Goal: Information Seeking & Learning: Learn about a topic

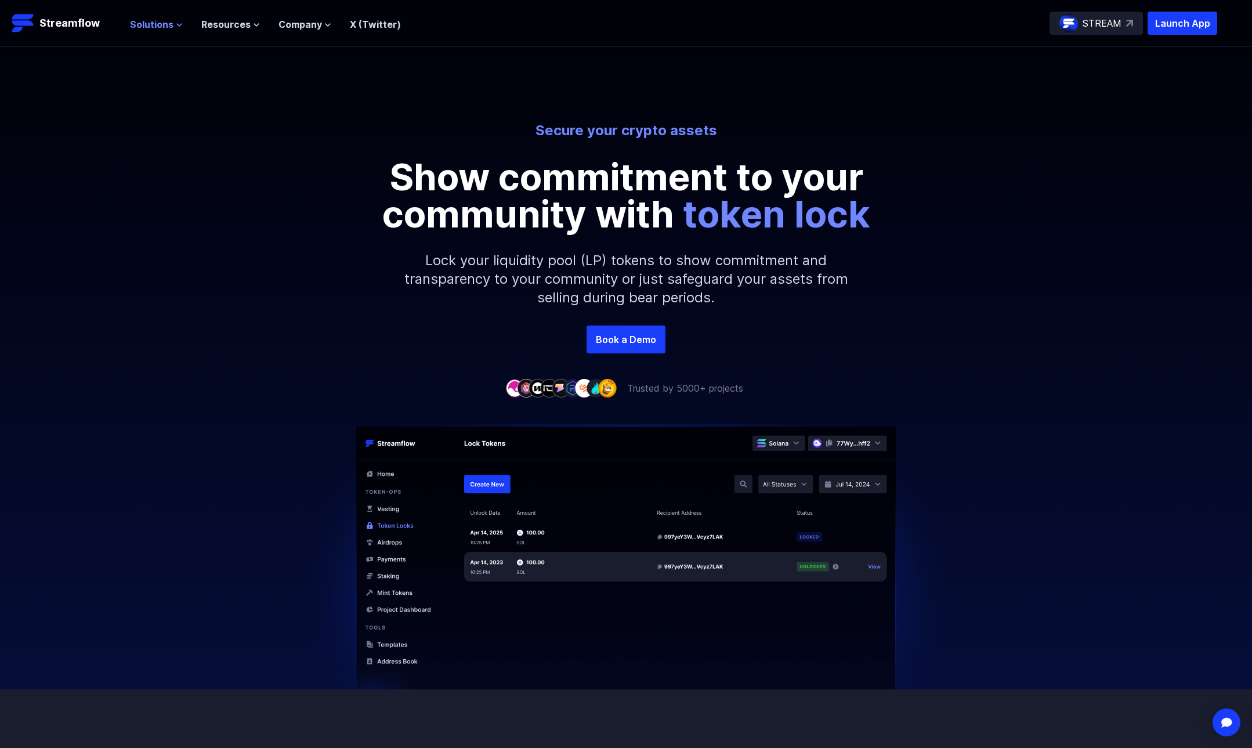
click at [165, 31] on span "Solutions" at bounding box center [152, 24] width 44 height 14
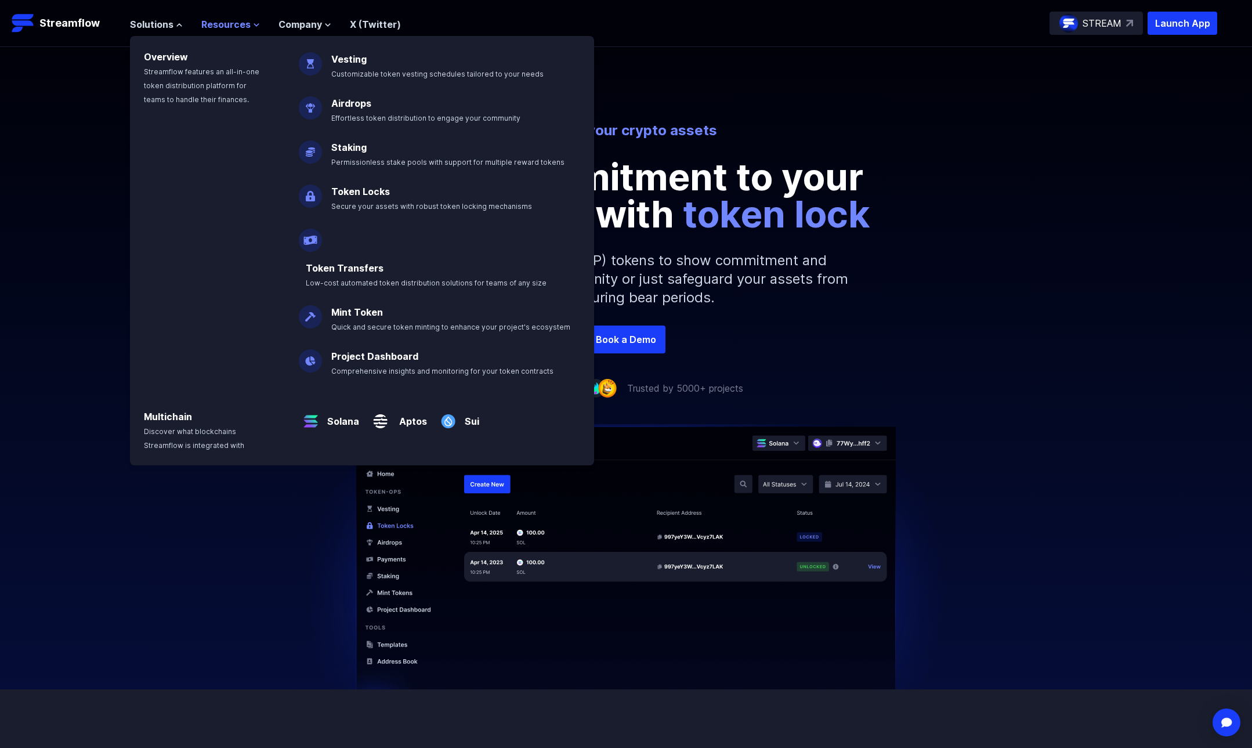
click at [240, 23] on span "Resources" at bounding box center [225, 24] width 49 height 14
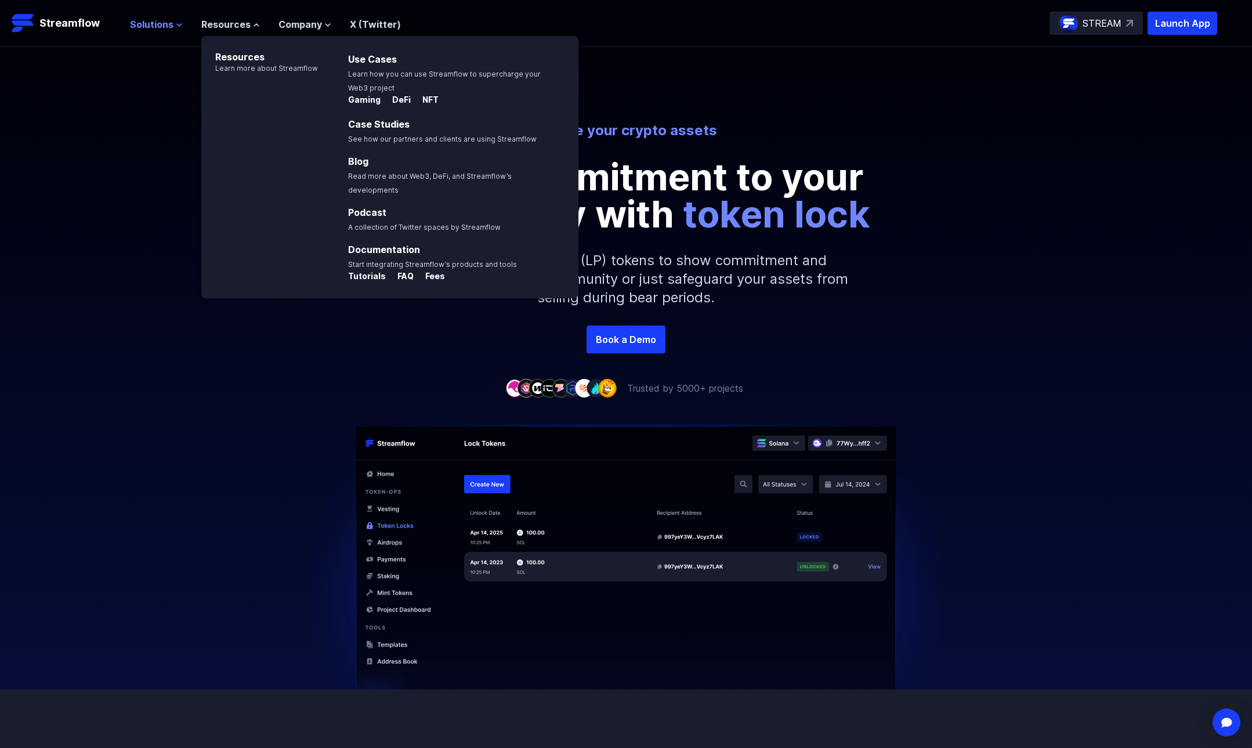
click at [154, 24] on span "Solutions" at bounding box center [152, 24] width 44 height 14
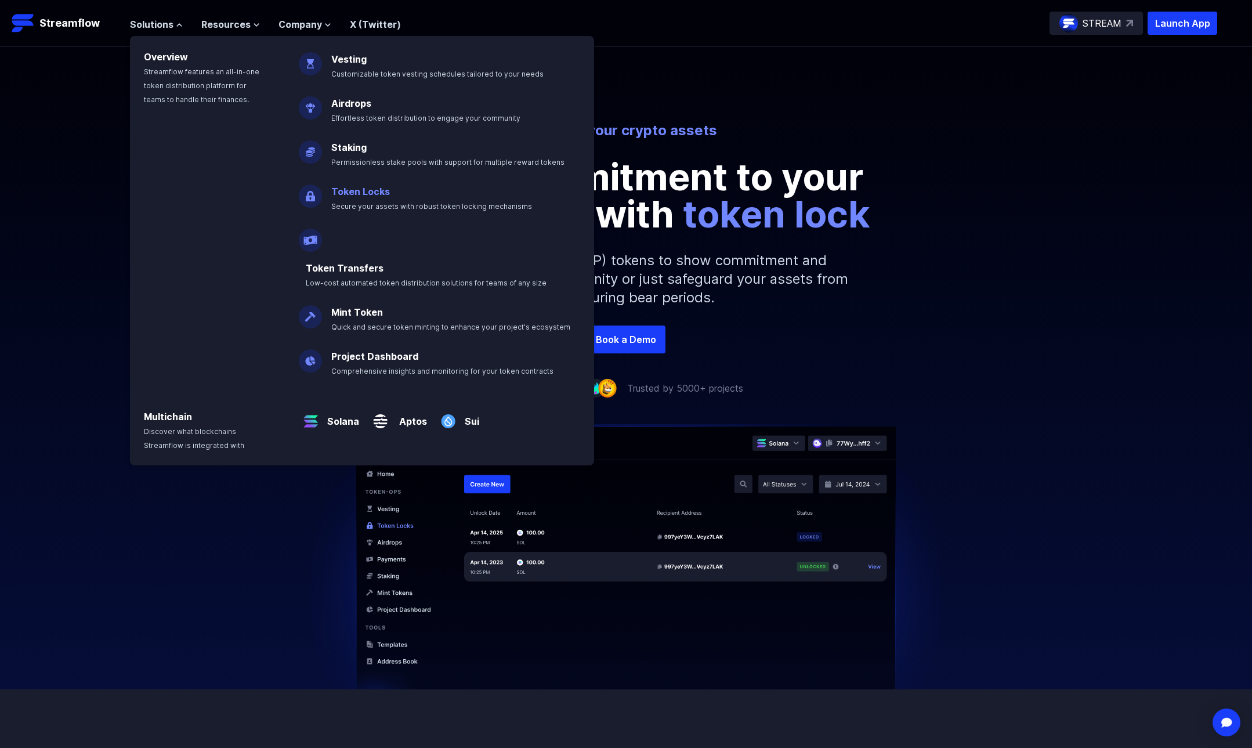
click at [385, 199] on p "Token Locks Secure your assets with robust token locking mechanisms" at bounding box center [439, 193] width 231 height 37
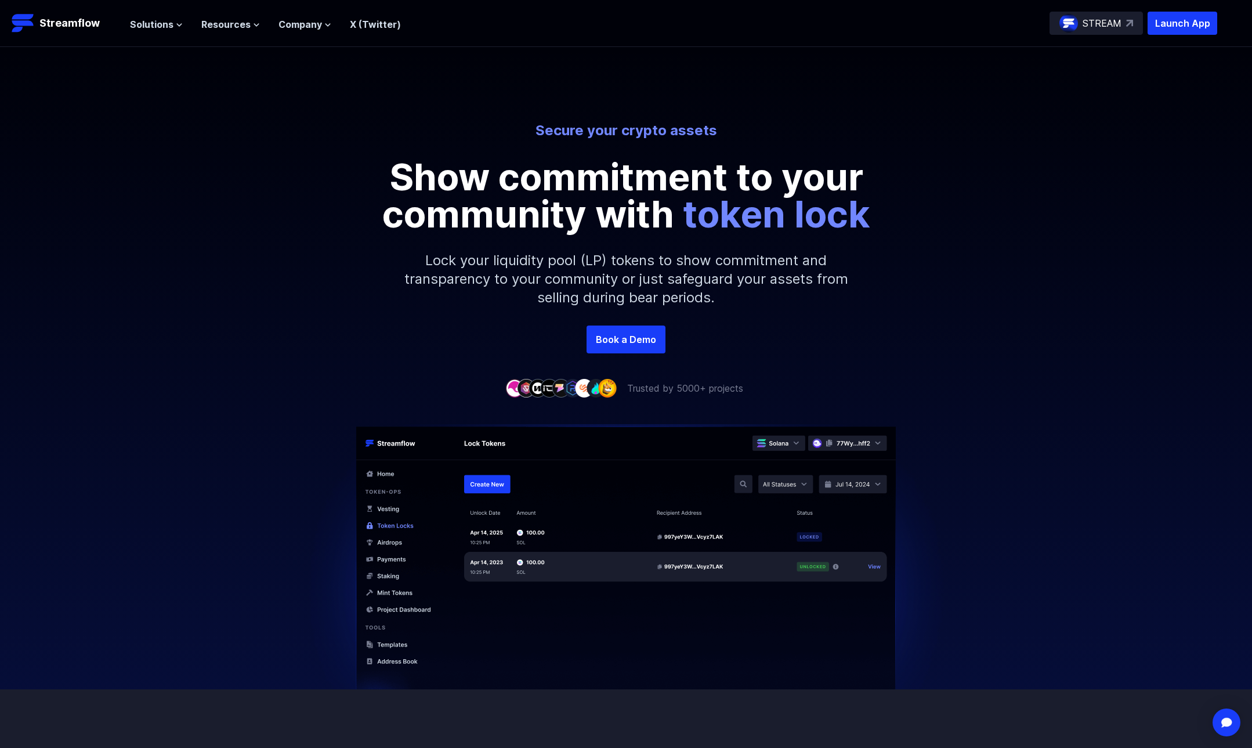
click at [1115, 24] on p "STREAM" at bounding box center [1101, 23] width 39 height 14
click at [168, 31] on div "Solutions Overview Streamflow features an all-in-one token distribution platfor…" at bounding box center [265, 23] width 271 height 23
click at [176, 21] on icon at bounding box center [179, 24] width 7 height 7
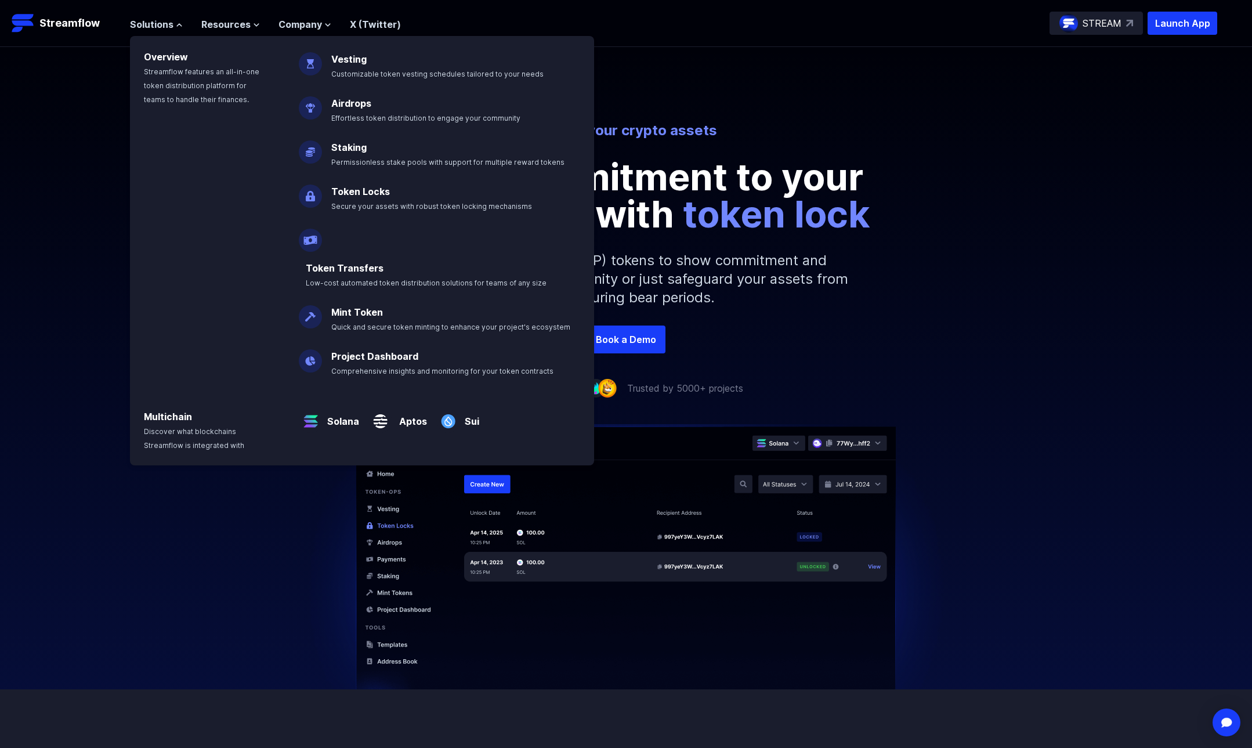
click at [73, 234] on div "Secure your crypto assets Show commitment to your community with token lock Loc…" at bounding box center [626, 223] width 1252 height 204
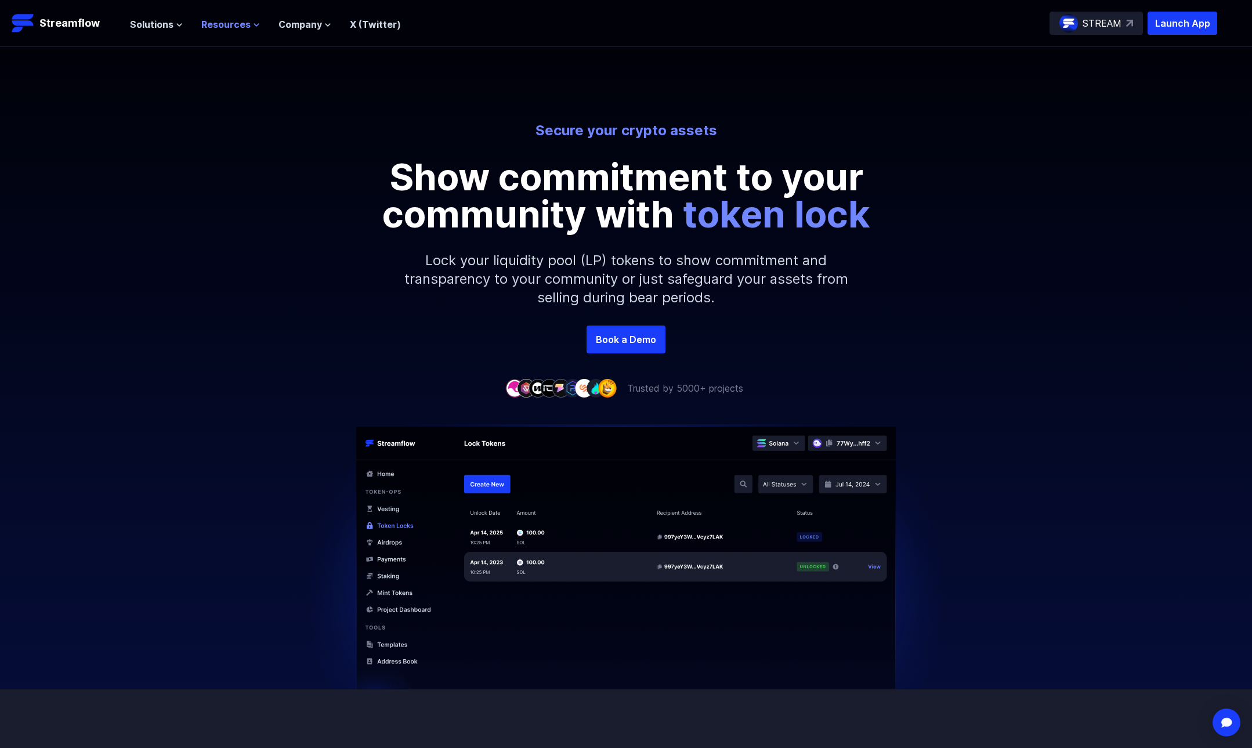
click at [240, 23] on span "Resources" at bounding box center [225, 24] width 49 height 14
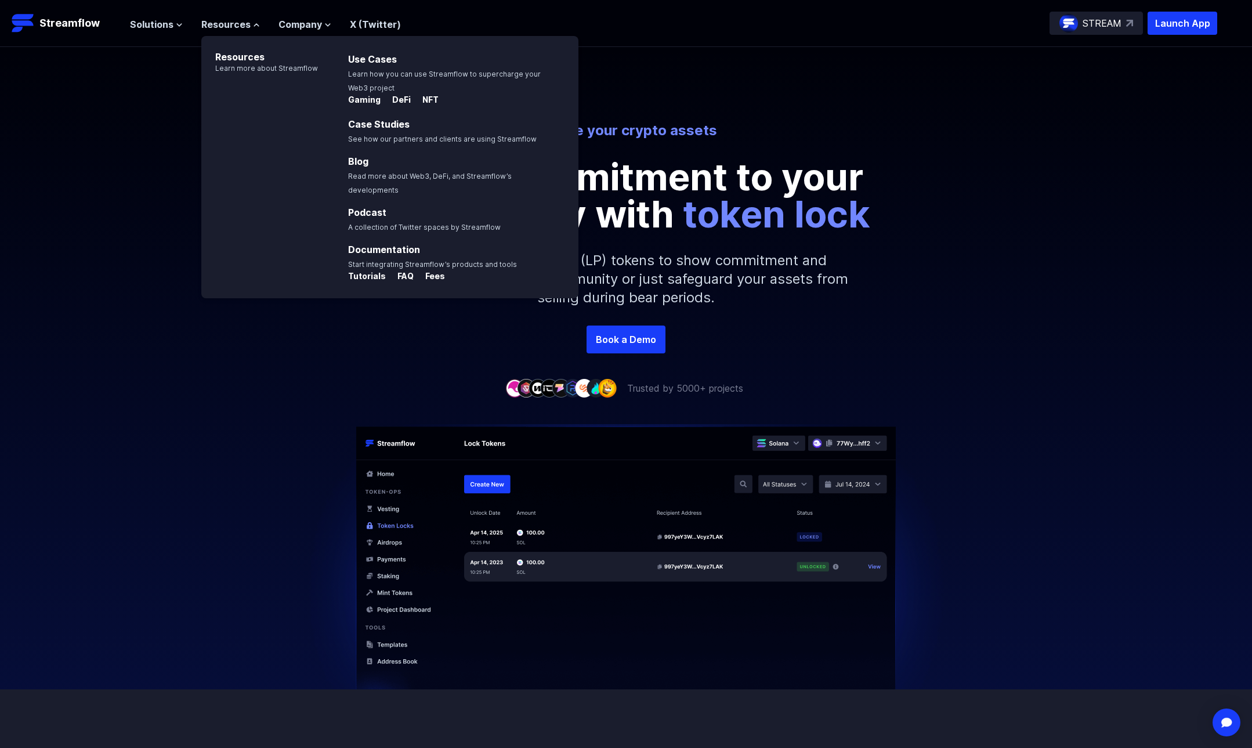
click at [161, 248] on div "Secure your crypto assets Show commitment to your community with token lock Loc…" at bounding box center [626, 223] width 1252 height 204
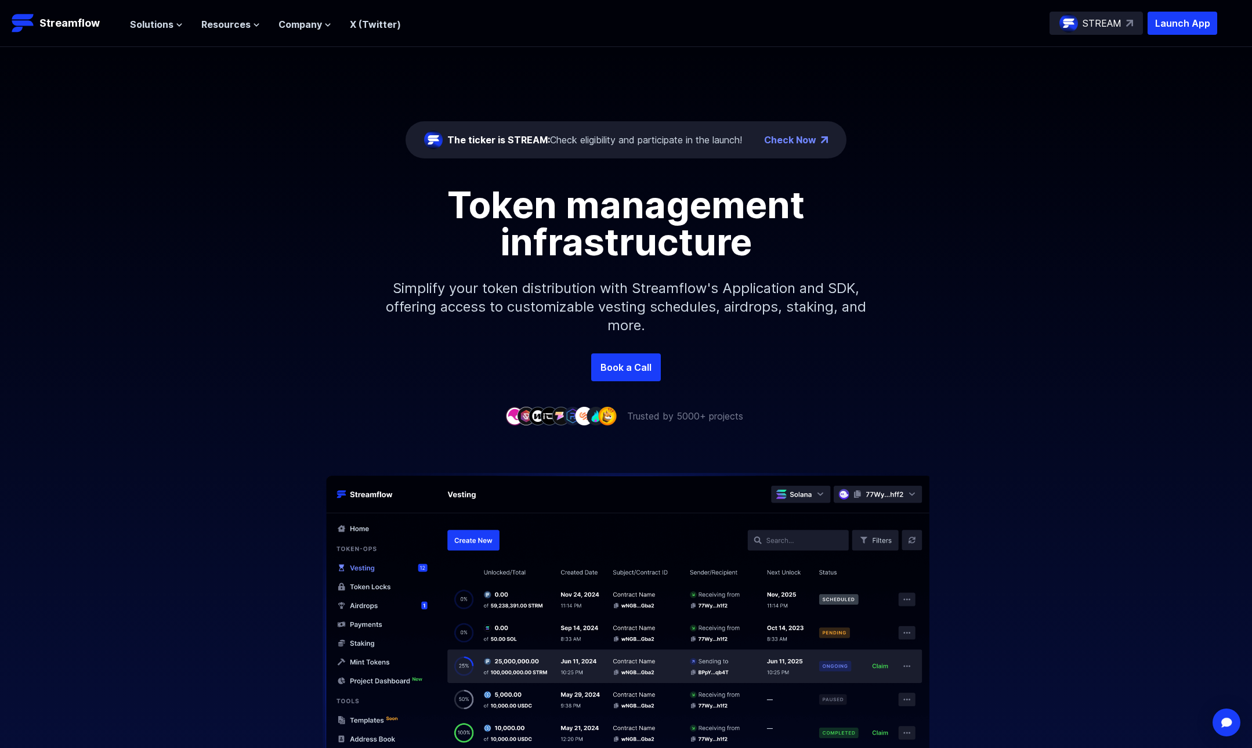
click at [597, 137] on div "The ticker is STREAM: Check eligibility and participate in the launch!" at bounding box center [594, 140] width 295 height 14
click at [693, 131] on div "The ticker is STREAM: Check eligibility and participate in the launch!" at bounding box center [583, 140] width 318 height 19
drag, startPoint x: 705, startPoint y: 136, endPoint x: 526, endPoint y: 121, distance: 179.9
click at [526, 121] on div "The ticker is STREAM: Check eligibility and participate in the launch! Check Now" at bounding box center [625, 139] width 441 height 37
click at [988, 242] on div "Token management infrastructure Simplify your token distribution with Streamflo…" at bounding box center [626, 269] width 1252 height 167
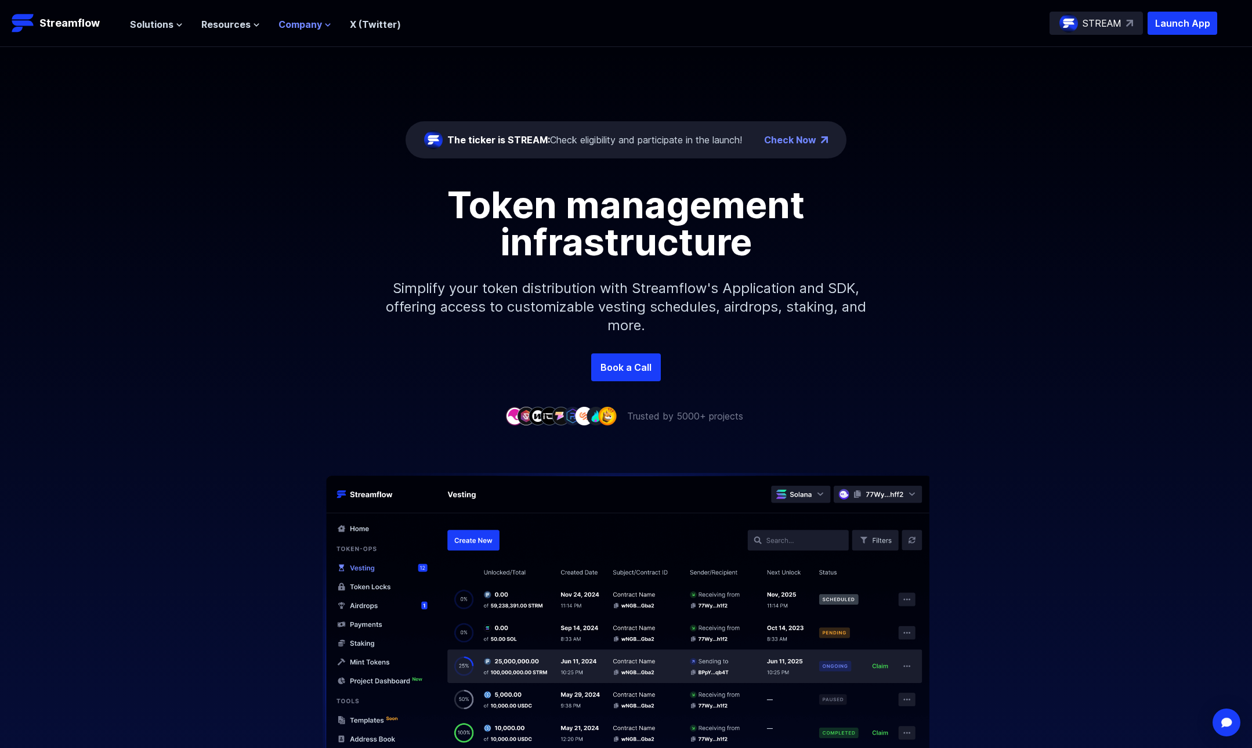
click at [304, 24] on span "Company" at bounding box center [300, 24] width 44 height 14
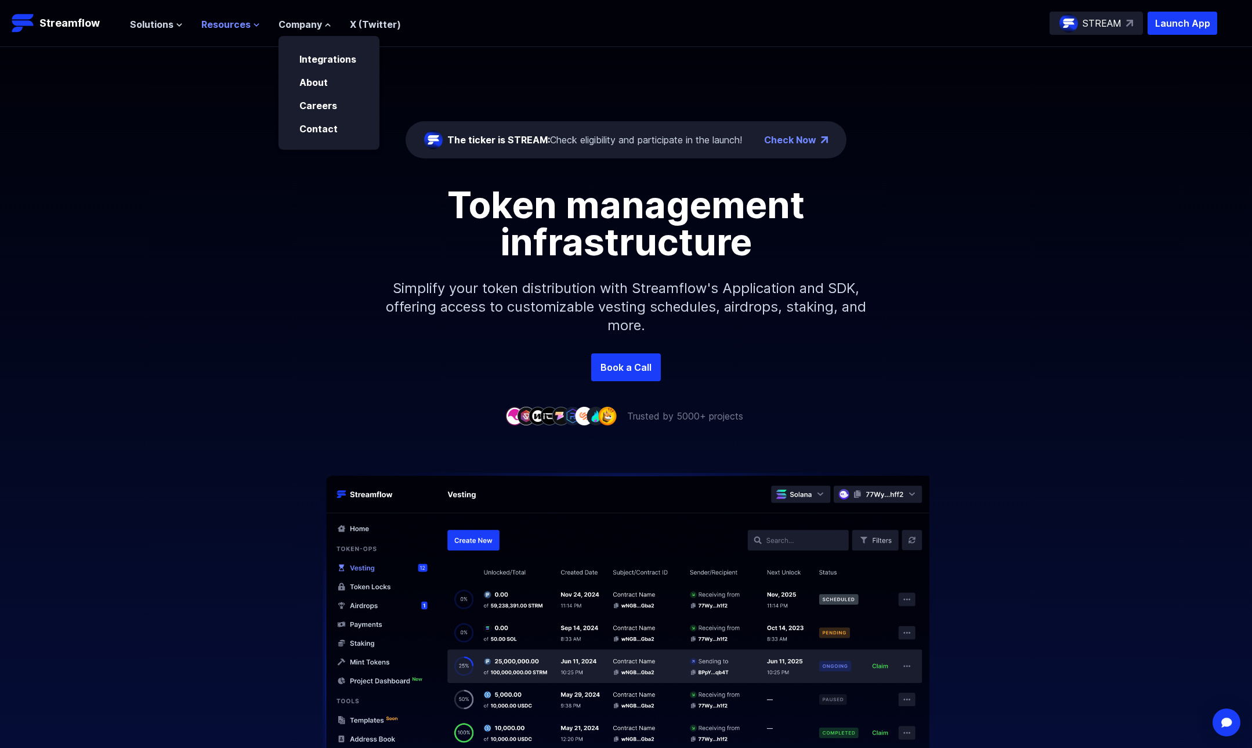
click at [251, 20] on button "Resources" at bounding box center [230, 24] width 59 height 14
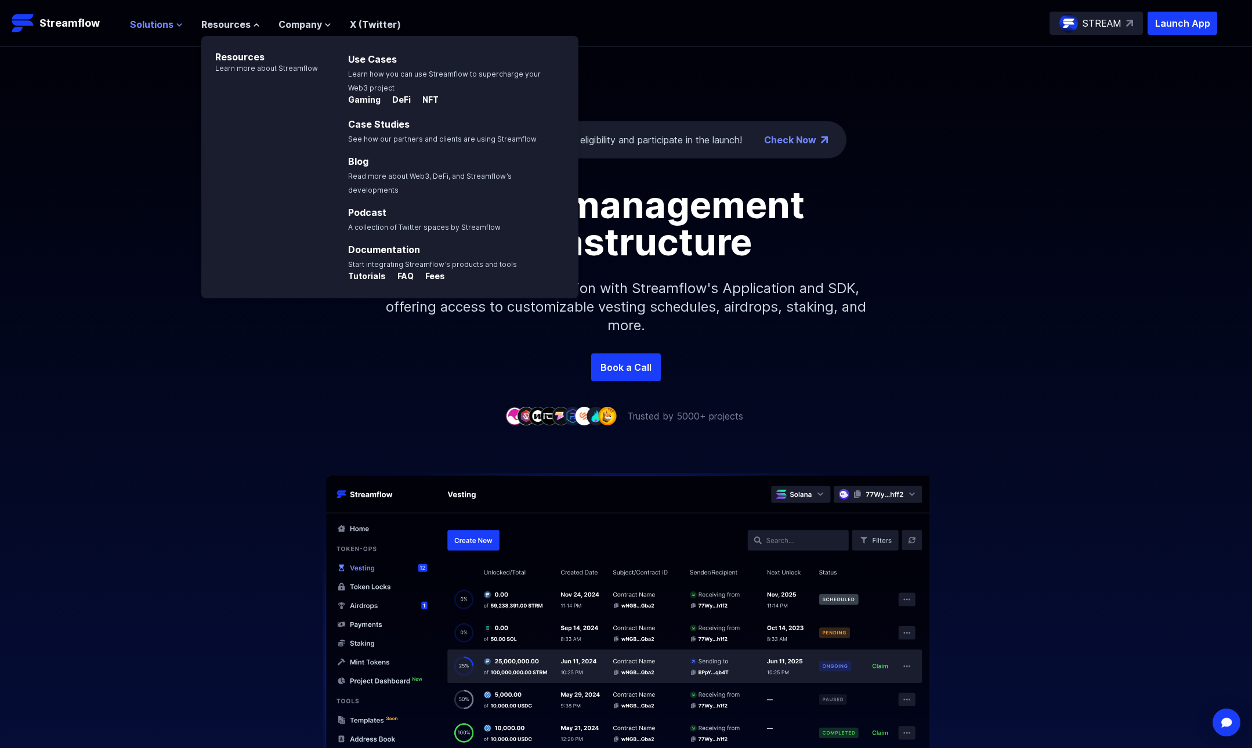
click at [165, 28] on span "Solutions" at bounding box center [152, 24] width 44 height 14
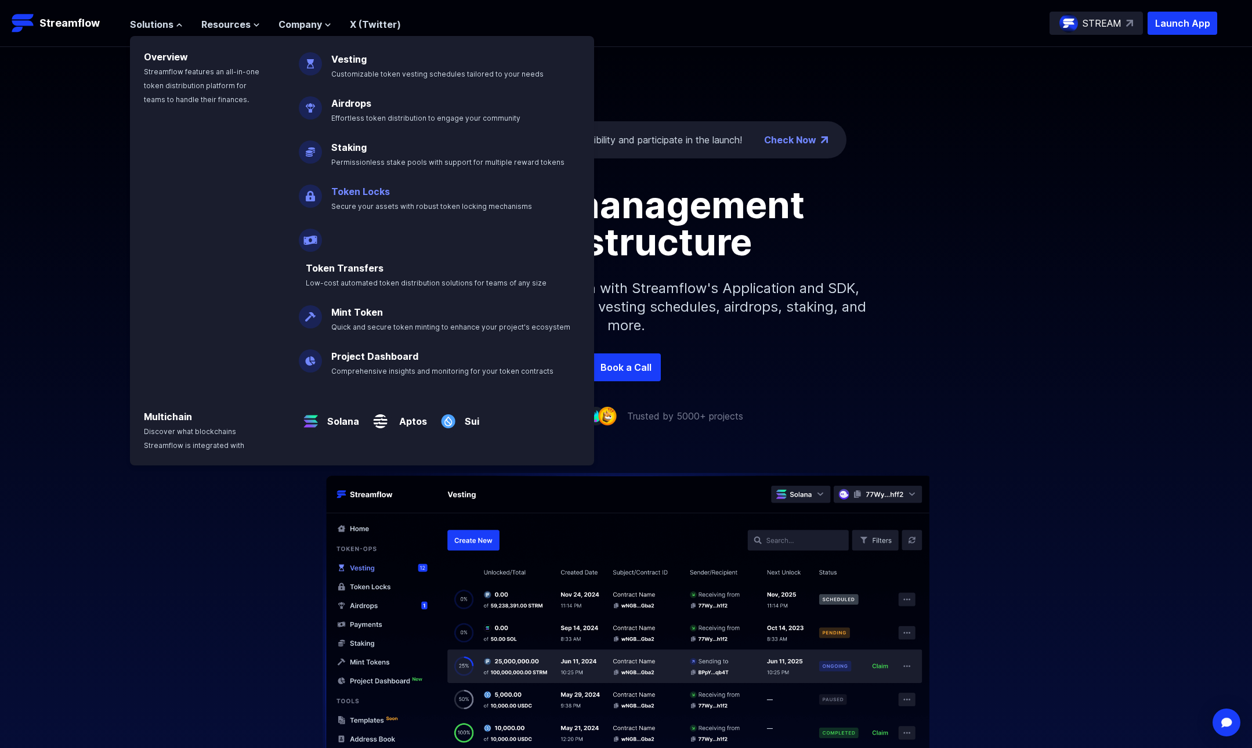
click at [369, 193] on link "Token Locks" at bounding box center [360, 192] width 59 height 12
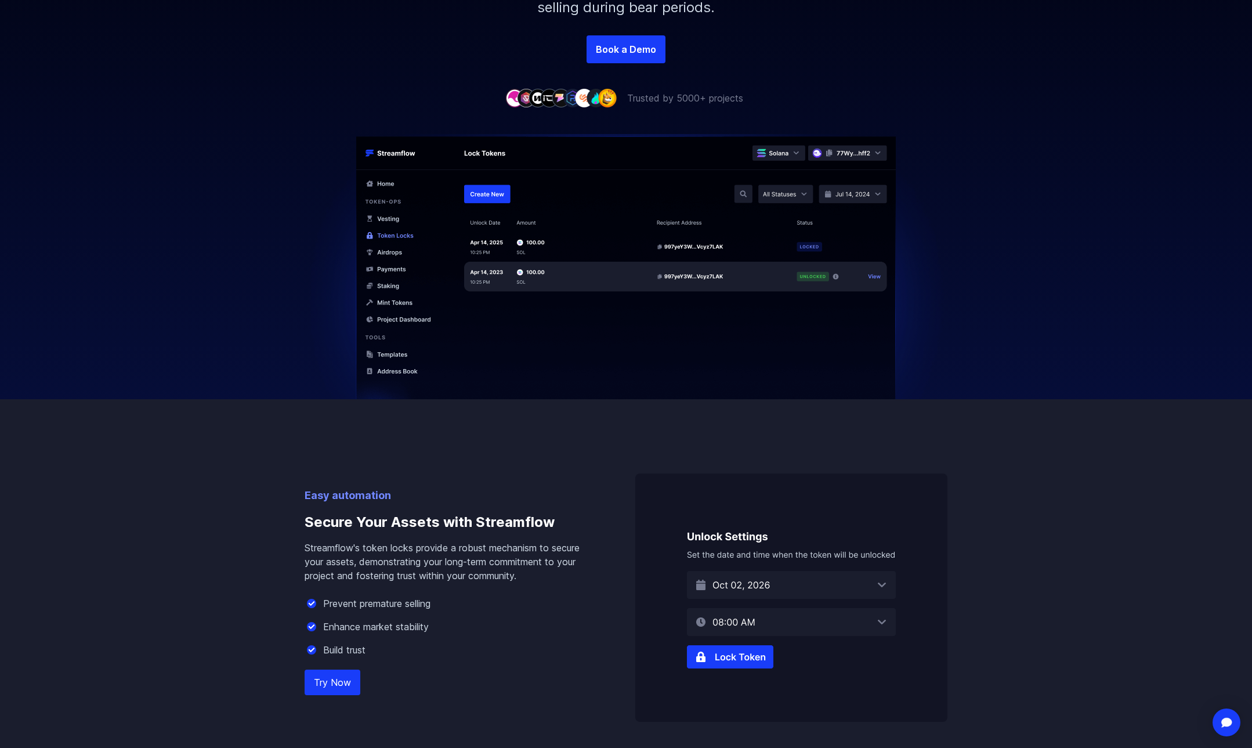
scroll to position [638, 0]
